Goal: Information Seeking & Learning: Check status

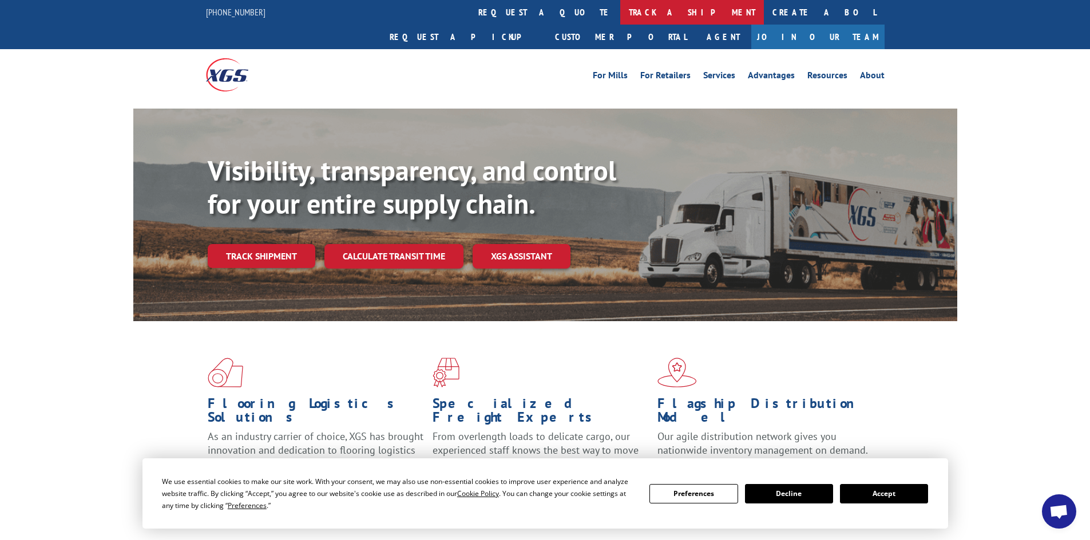
click at [620, 12] on link "track a shipment" at bounding box center [692, 12] width 144 height 25
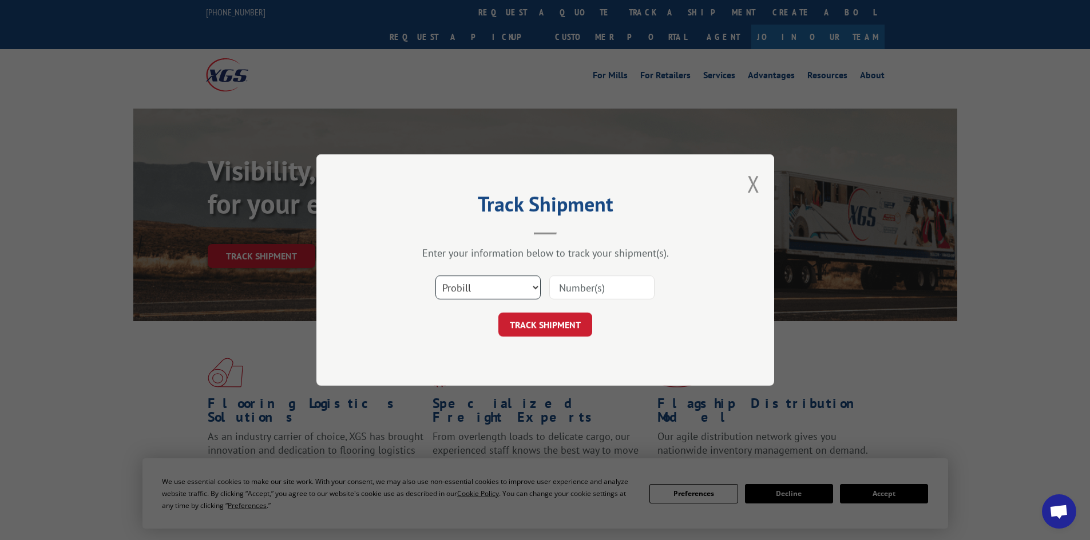
click at [509, 296] on select "Select category... Probill BOL PO" at bounding box center [487, 288] width 105 height 24
select select "bol"
click at [435, 276] on select "Select category... Probill BOL PO" at bounding box center [487, 288] width 105 height 24
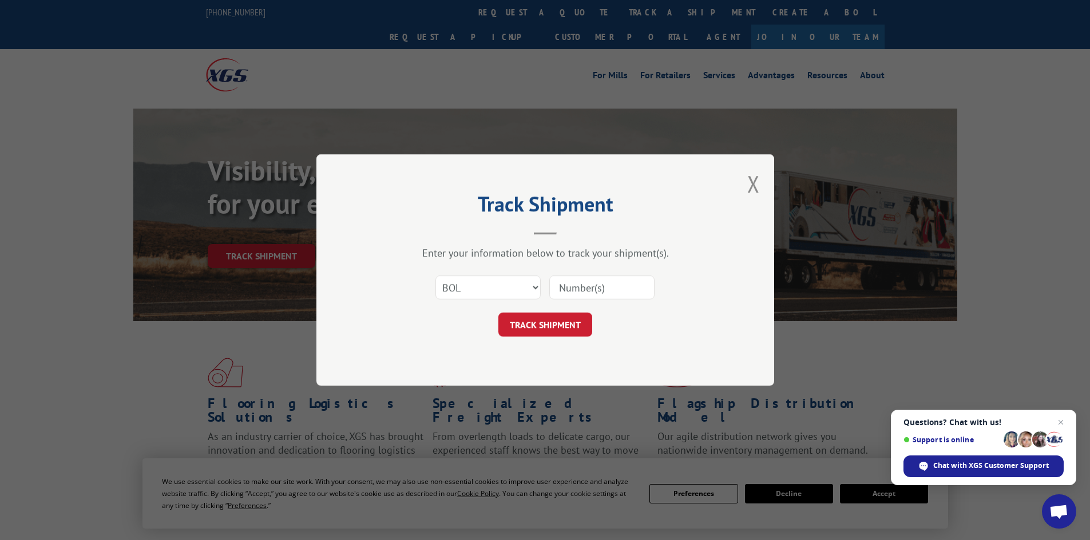
click at [581, 288] on input at bounding box center [601, 288] width 105 height 24
paste input "5530827"
type input "5530827"
click at [557, 323] on button "TRACK SHIPMENT" at bounding box center [545, 325] width 94 height 24
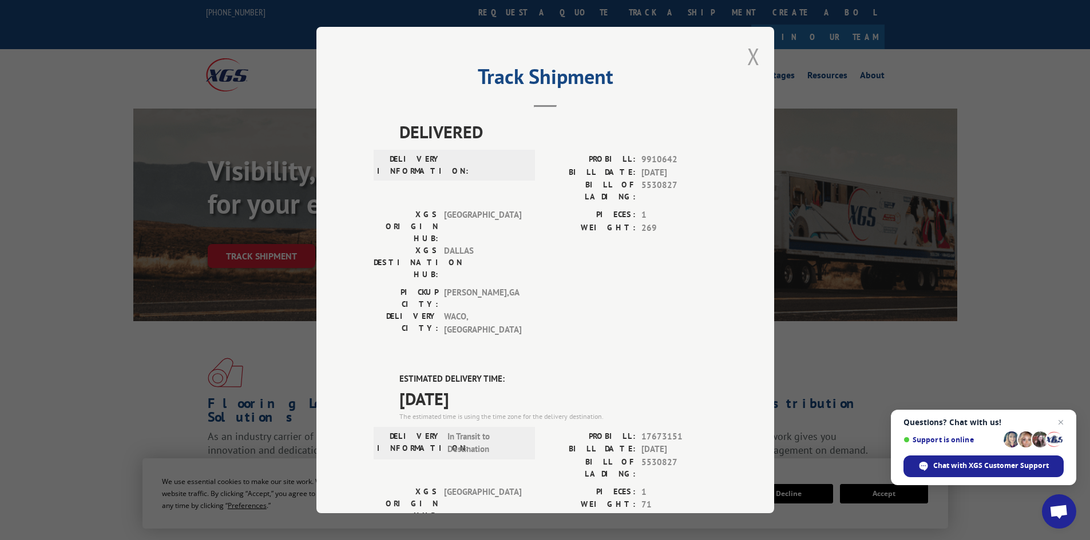
click at [749, 56] on button "Close modal" at bounding box center [753, 56] width 13 height 30
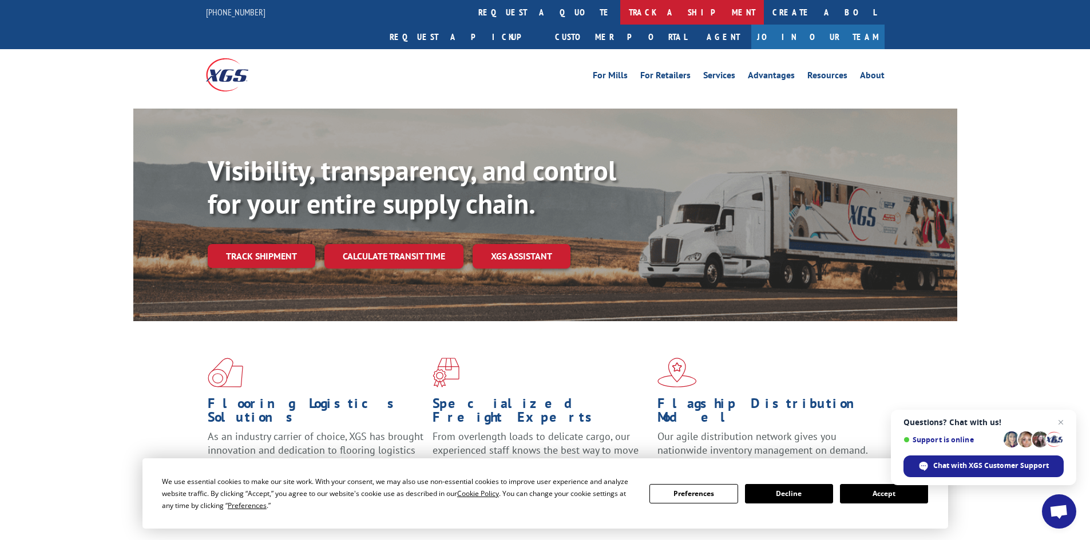
click at [620, 9] on link "track a shipment" at bounding box center [692, 12] width 144 height 25
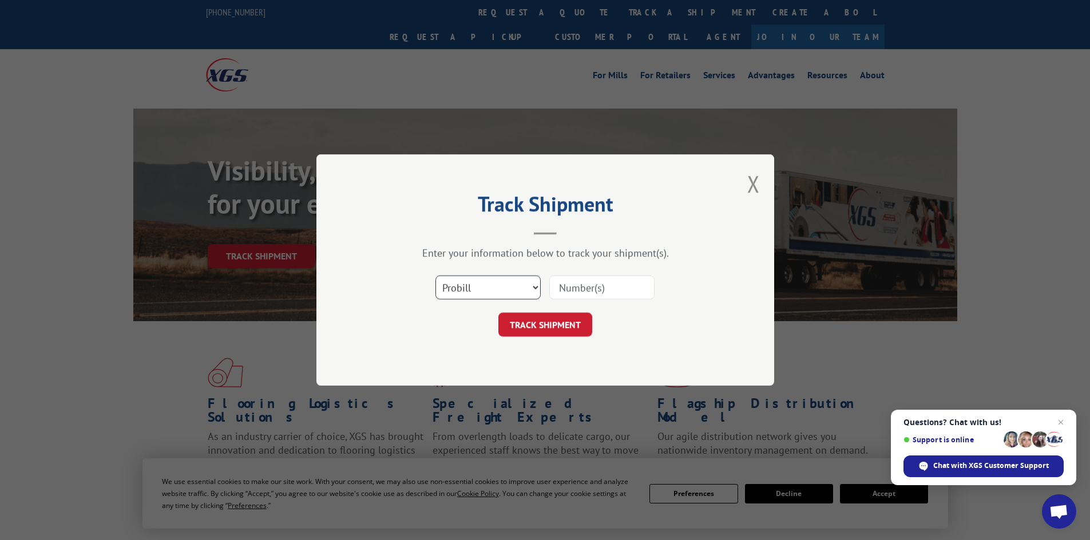
click at [511, 288] on select "Select category... Probill BOL PO" at bounding box center [487, 288] width 105 height 24
select select "bol"
click at [435, 276] on select "Select category... Probill BOL PO" at bounding box center [487, 288] width 105 height 24
click at [601, 285] on input at bounding box center [601, 288] width 105 height 24
paste input "5529238"
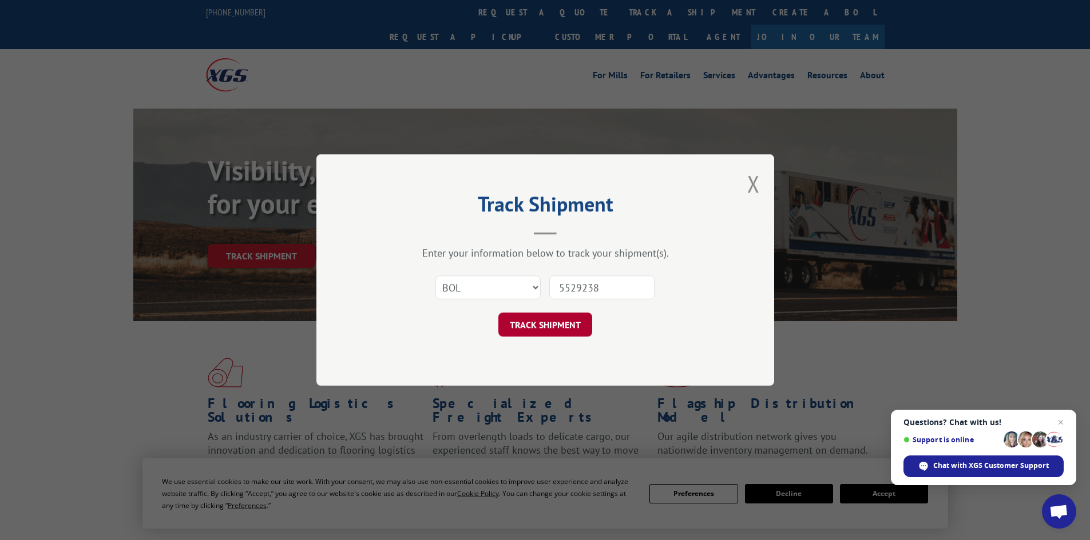
type input "5529238"
click at [564, 327] on button "TRACK SHIPMENT" at bounding box center [545, 325] width 94 height 24
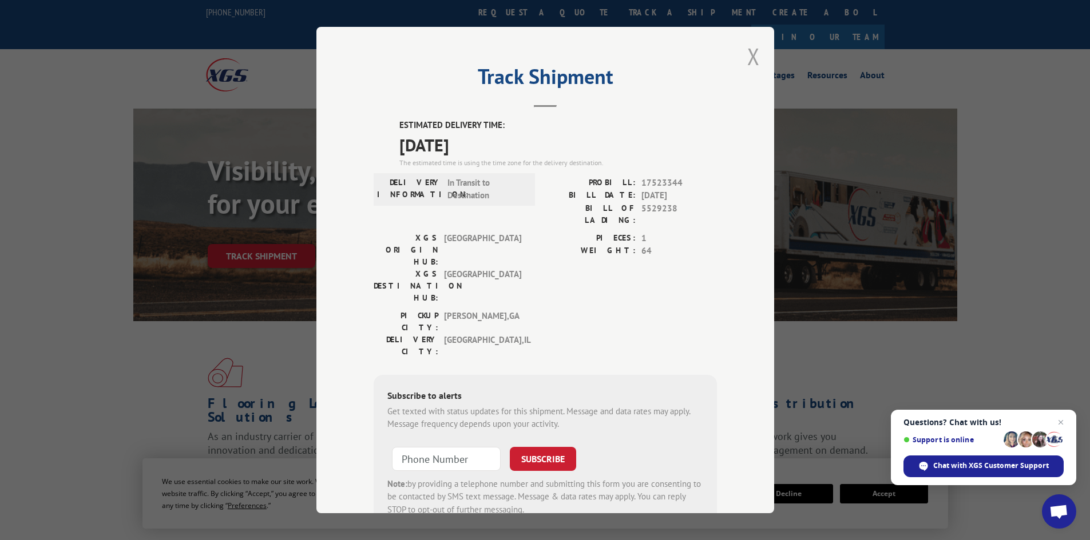
click at [747, 62] on button "Close modal" at bounding box center [753, 56] width 13 height 30
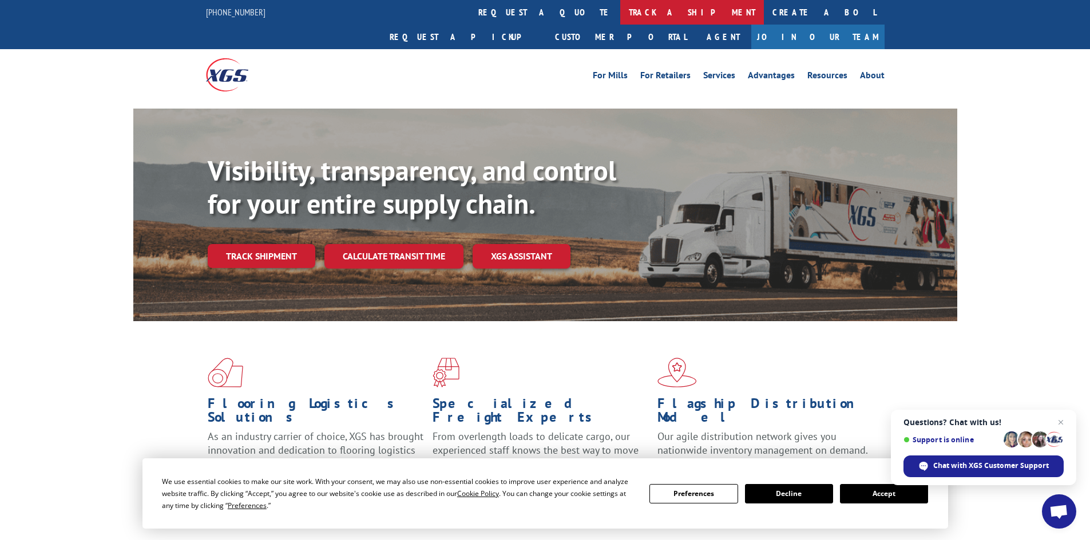
click at [620, 17] on link "track a shipment" at bounding box center [692, 12] width 144 height 25
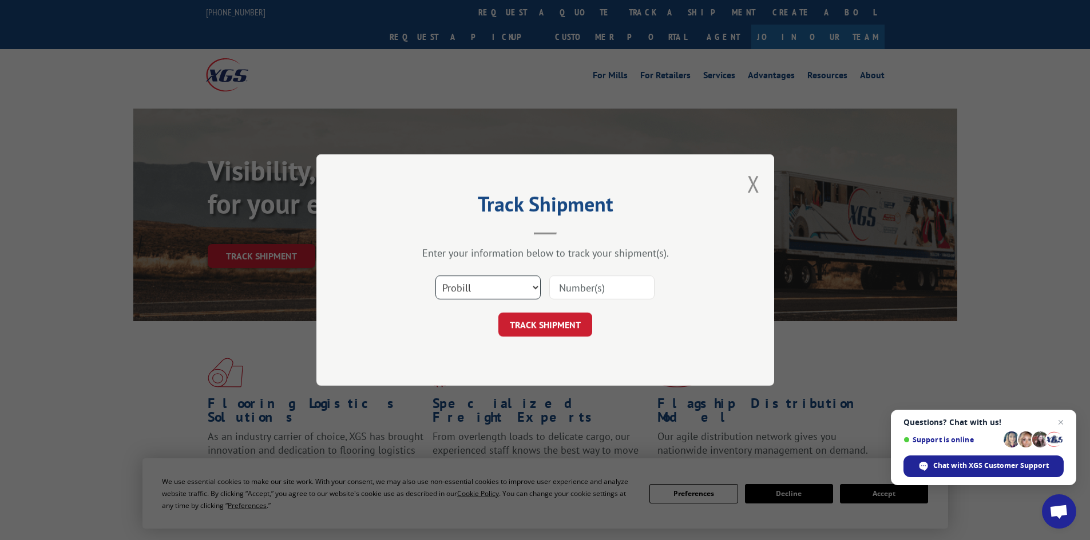
click at [480, 295] on select "Select category... Probill BOL PO" at bounding box center [487, 288] width 105 height 24
select select "bol"
click at [435, 276] on select "Select category... Probill BOL PO" at bounding box center [487, 288] width 105 height 24
click at [590, 291] on input at bounding box center [601, 288] width 105 height 24
paste input "5560199"
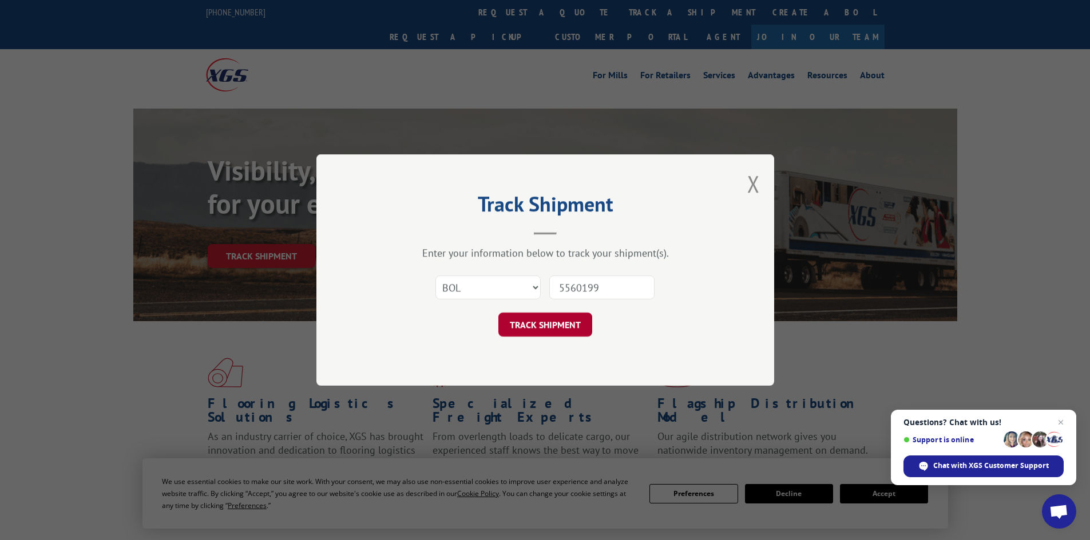
type input "5560199"
click at [540, 324] on button "TRACK SHIPMENT" at bounding box center [545, 325] width 94 height 24
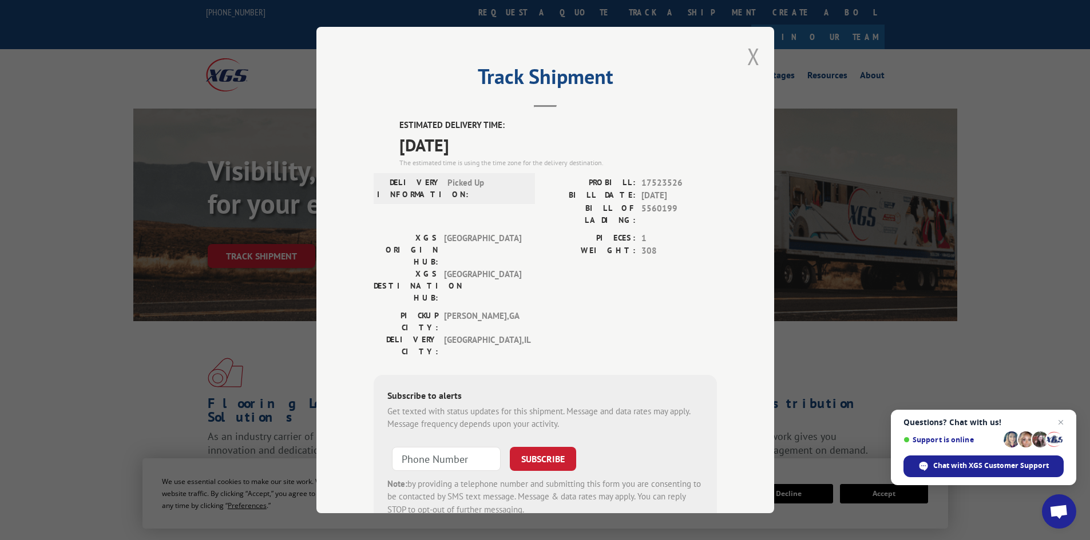
click at [750, 57] on button "Close modal" at bounding box center [753, 56] width 13 height 30
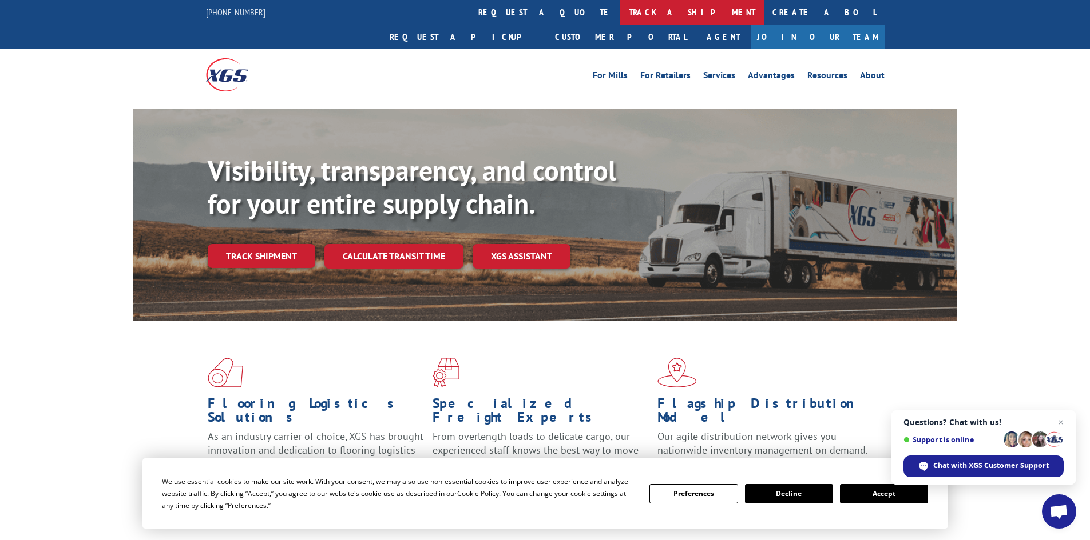
click at [620, 7] on link "track a shipment" at bounding box center [692, 12] width 144 height 25
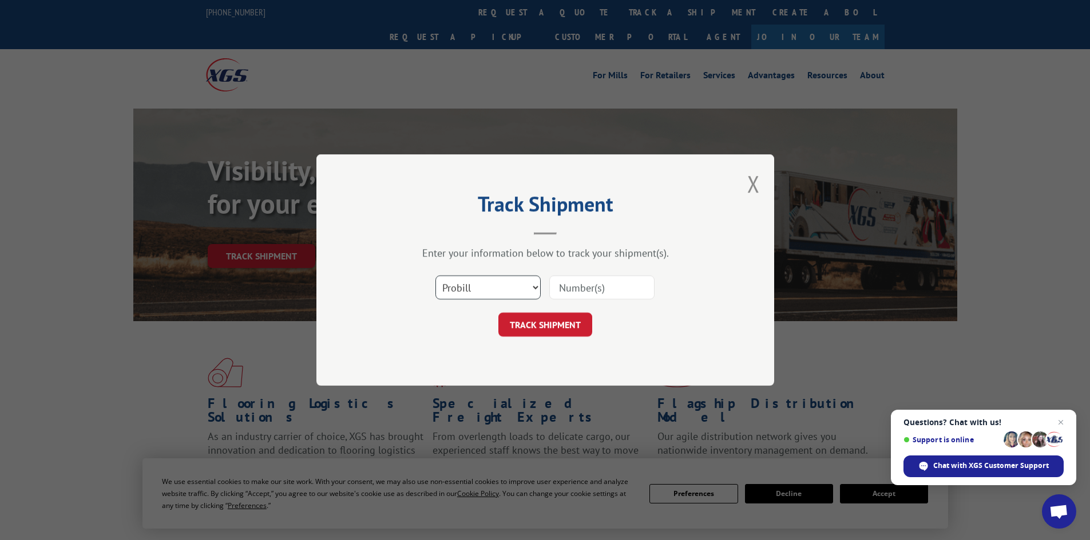
click at [478, 290] on select "Select category... Probill BOL PO" at bounding box center [487, 288] width 105 height 24
select select "bol"
click at [435, 276] on select "Select category... Probill BOL PO" at bounding box center [487, 288] width 105 height 24
click at [578, 284] on input at bounding box center [601, 288] width 105 height 24
paste input "5529238"
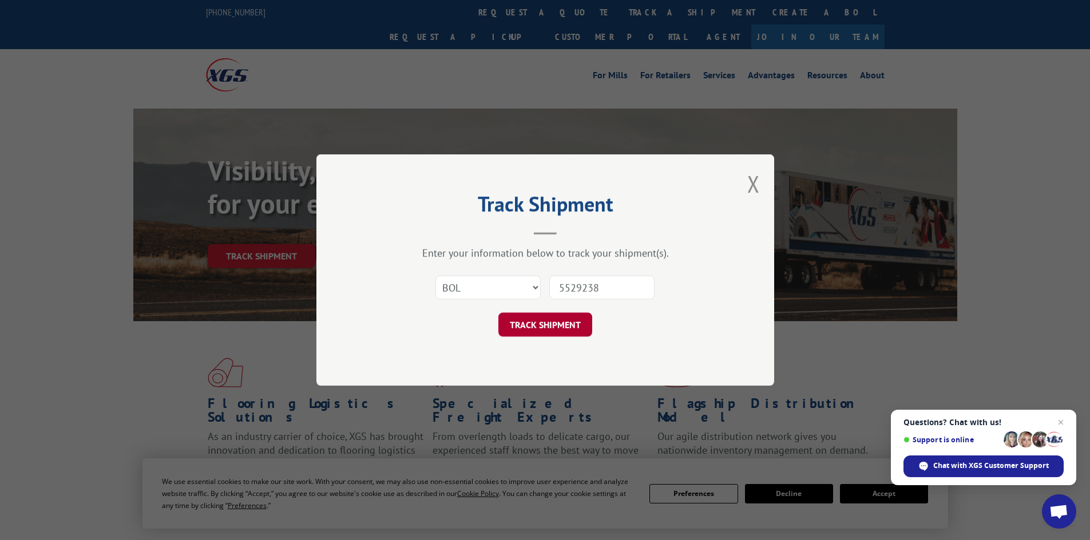
type input "5529238"
click at [543, 325] on button "TRACK SHIPMENT" at bounding box center [545, 325] width 94 height 24
